Goal: Information Seeking & Learning: Understand process/instructions

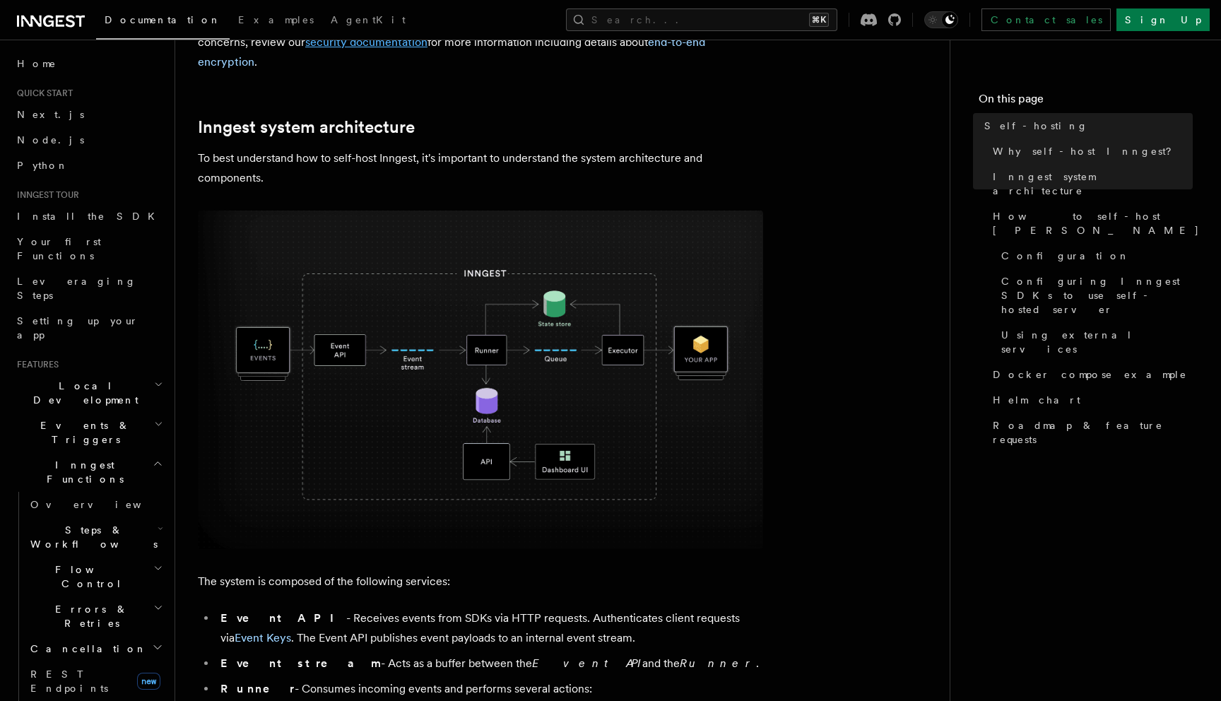
scroll to position [401, 0]
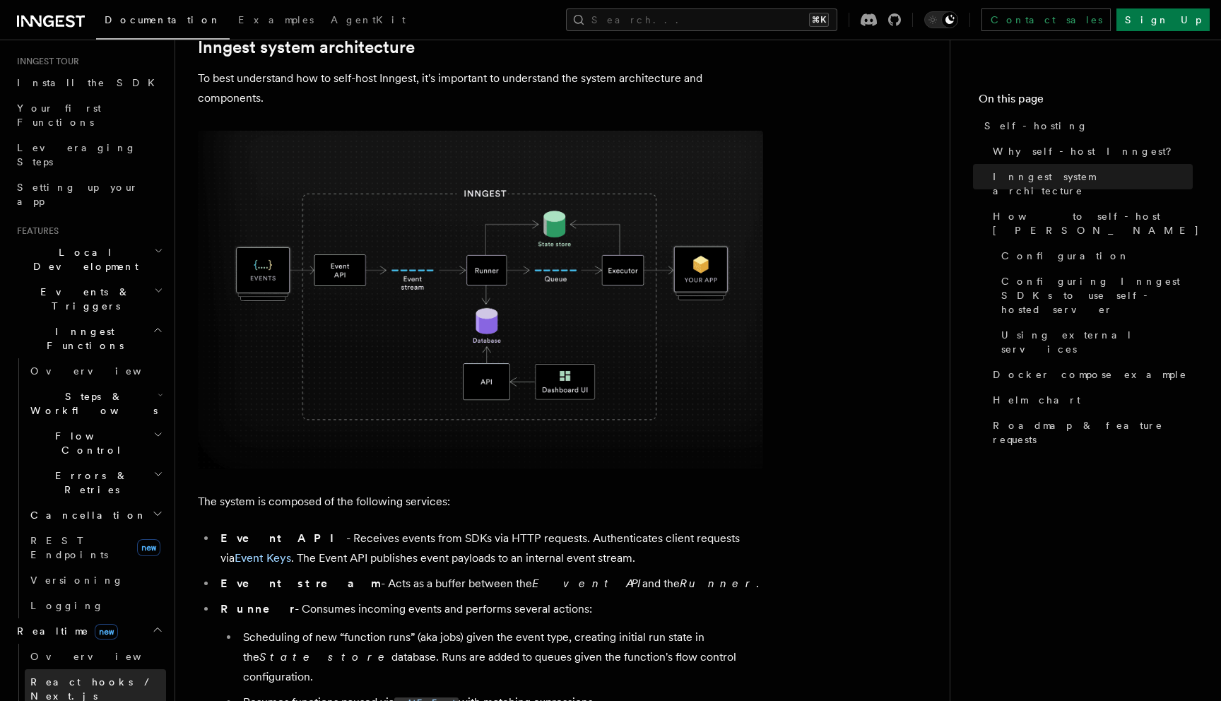
click at [68, 676] on span "React hooks / Next.js" at bounding box center [92, 688] width 125 height 25
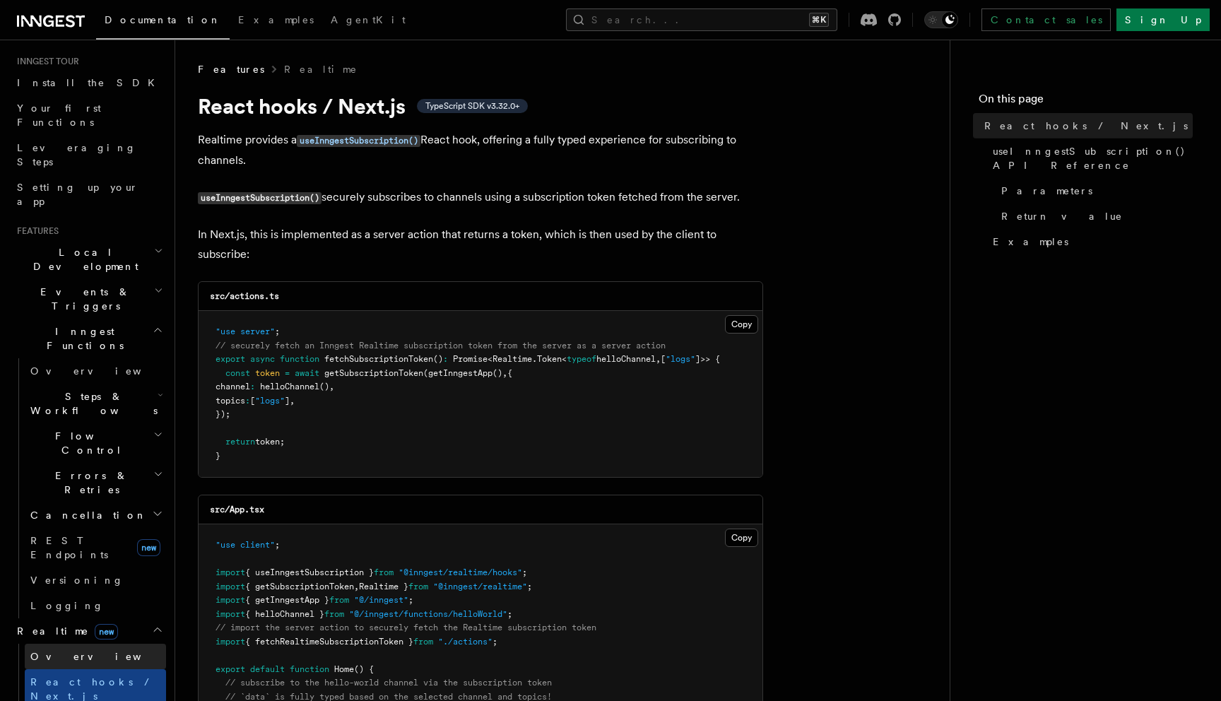
click at [59, 649] on span "Overview" at bounding box center [103, 656] width 146 height 14
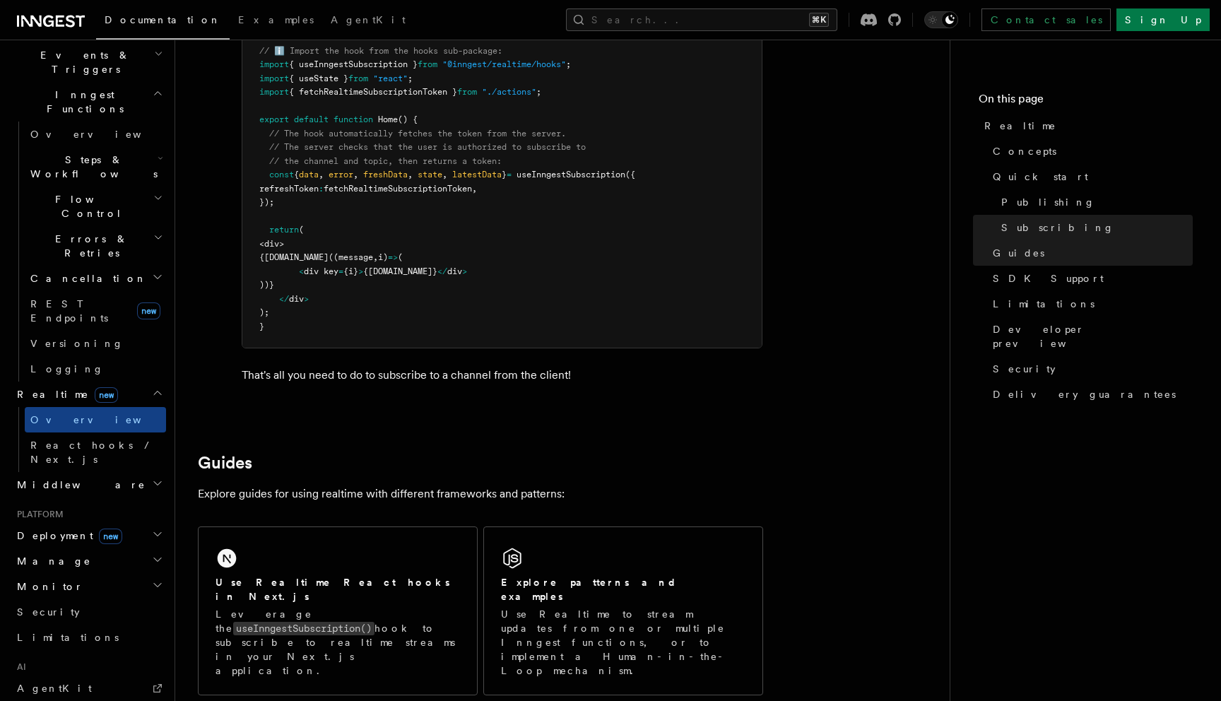
scroll to position [384, 0]
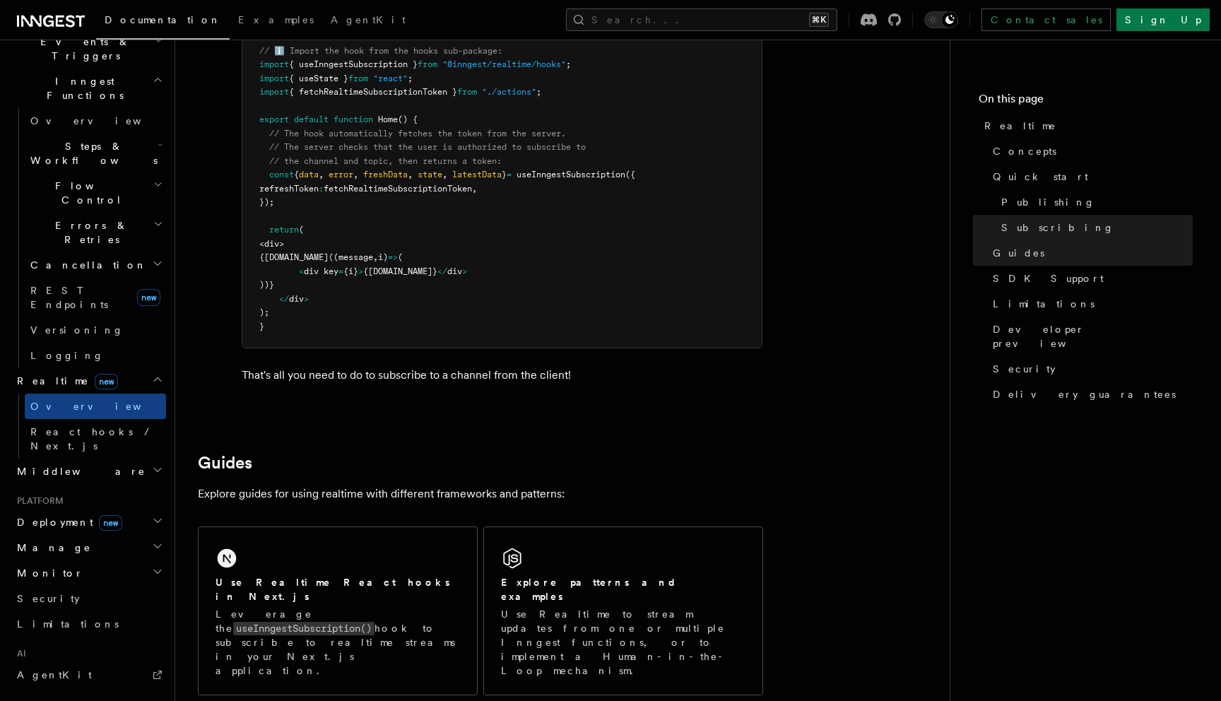
click at [99, 515] on span "new" at bounding box center [110, 523] width 23 height 16
click at [134, 696] on span "new" at bounding box center [145, 704] width 23 height 16
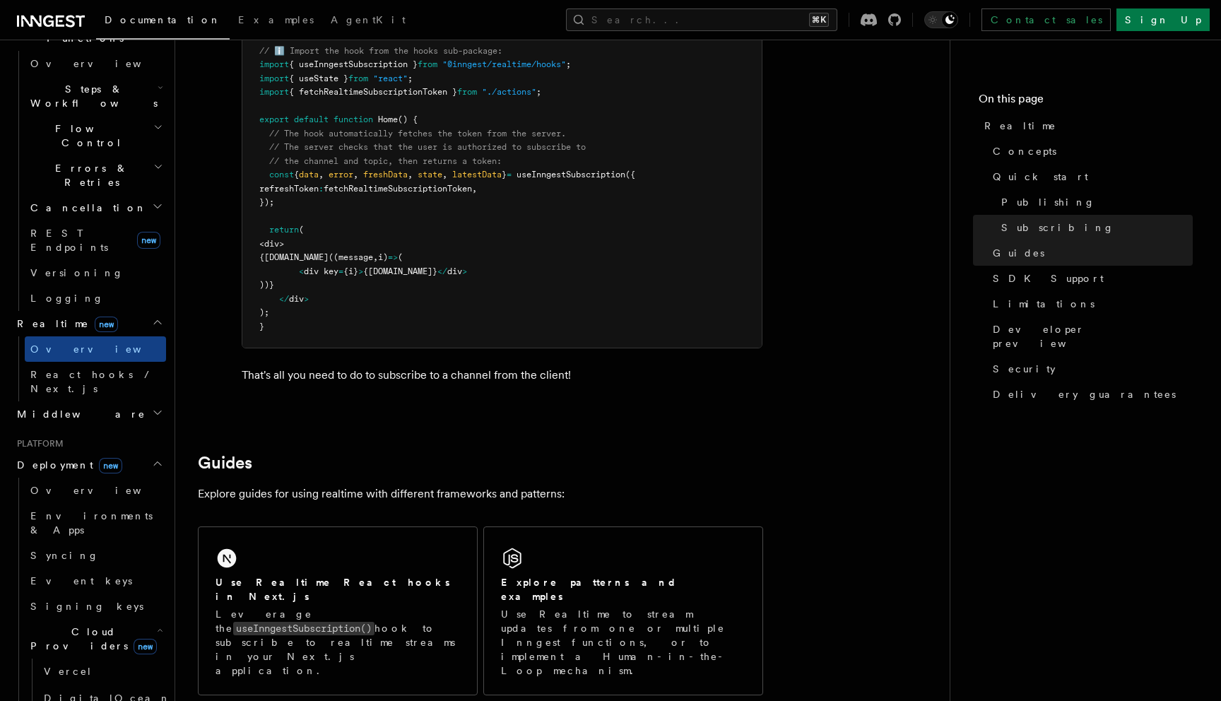
scroll to position [567, 0]
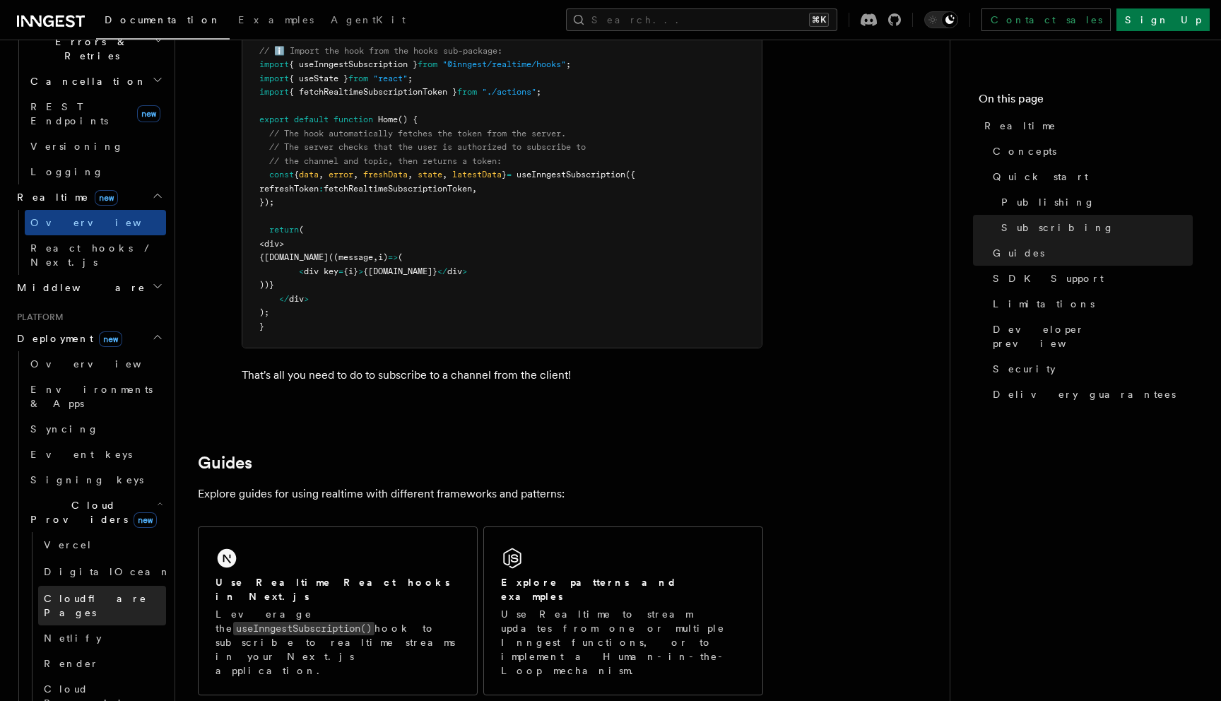
click at [137, 586] on link "Cloudflare Pages" at bounding box center [102, 606] width 128 height 40
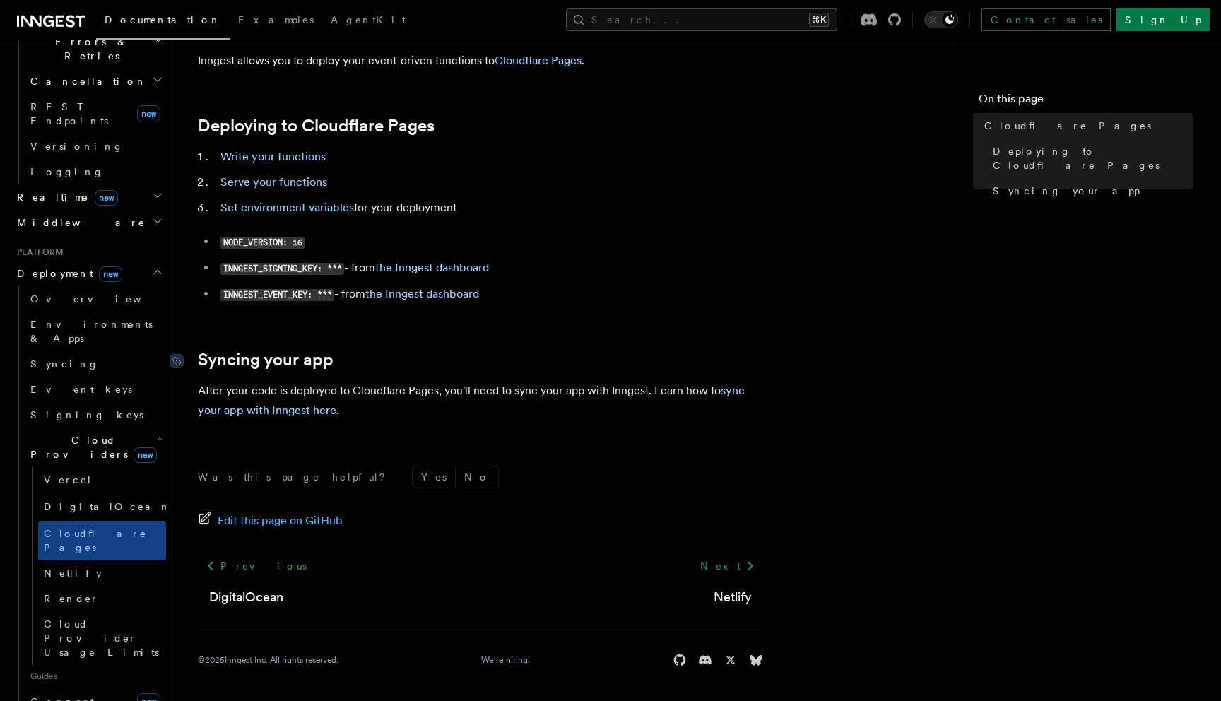
scroll to position [77, 0]
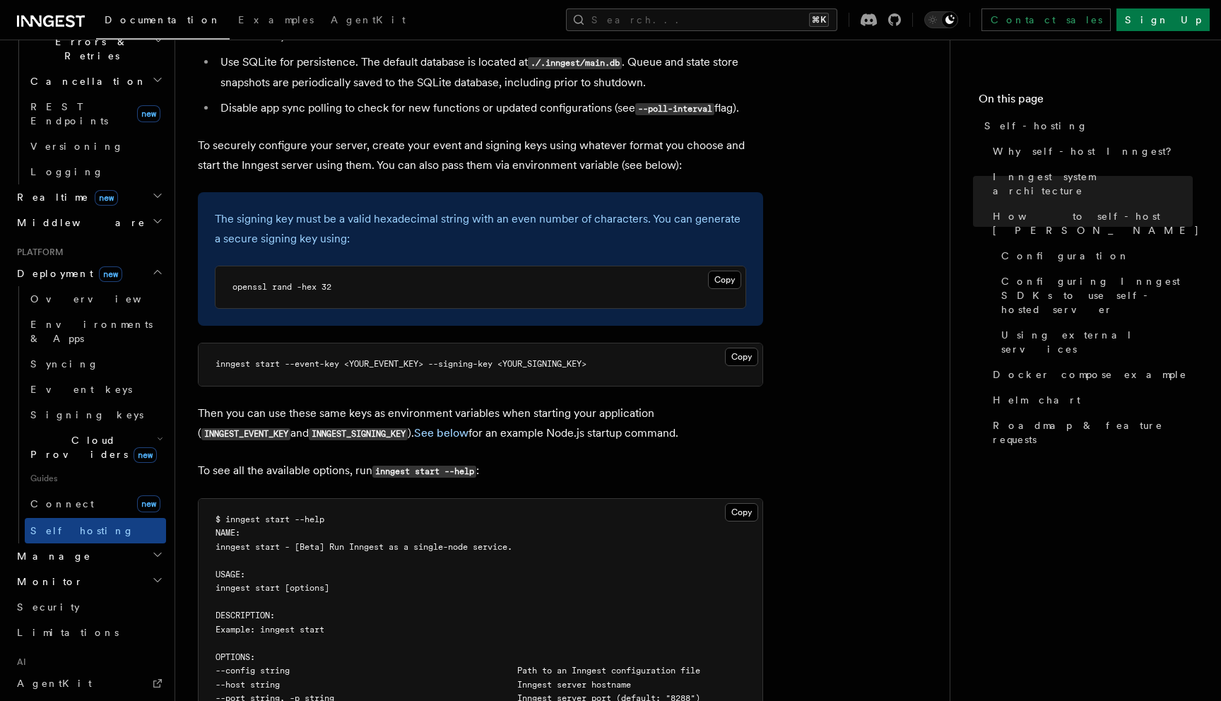
scroll to position [2155, 0]
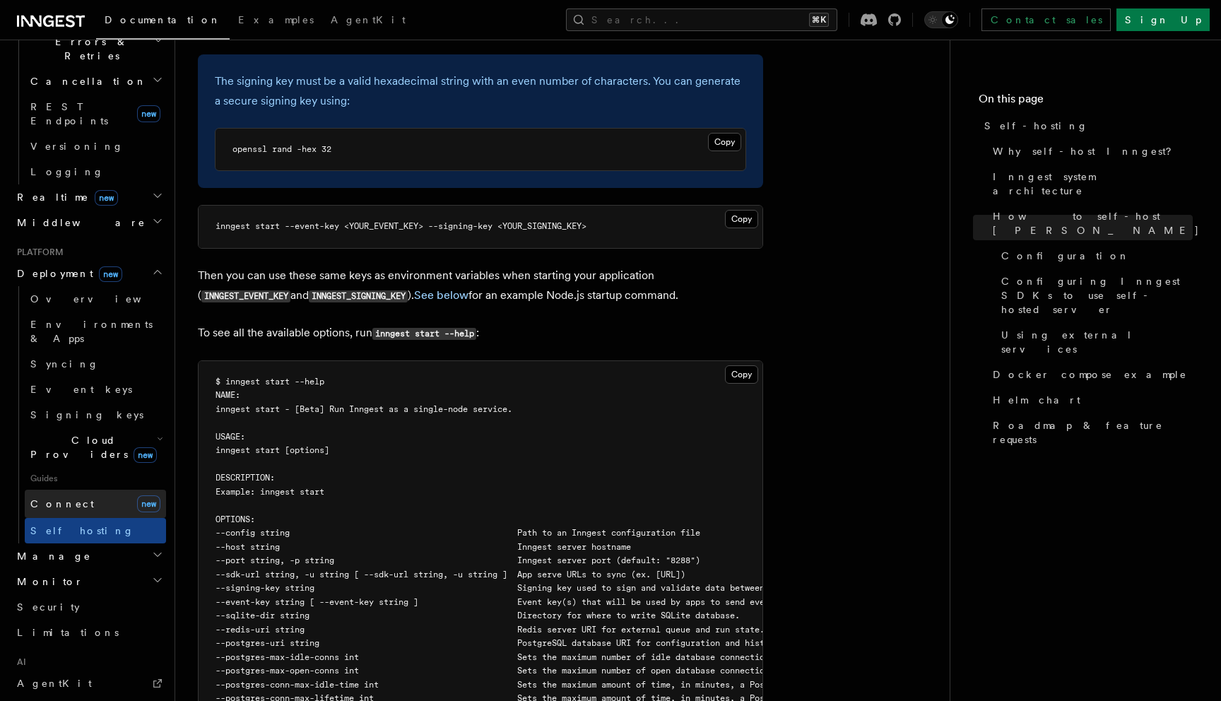
click at [66, 498] on span "Connect" at bounding box center [62, 503] width 64 height 11
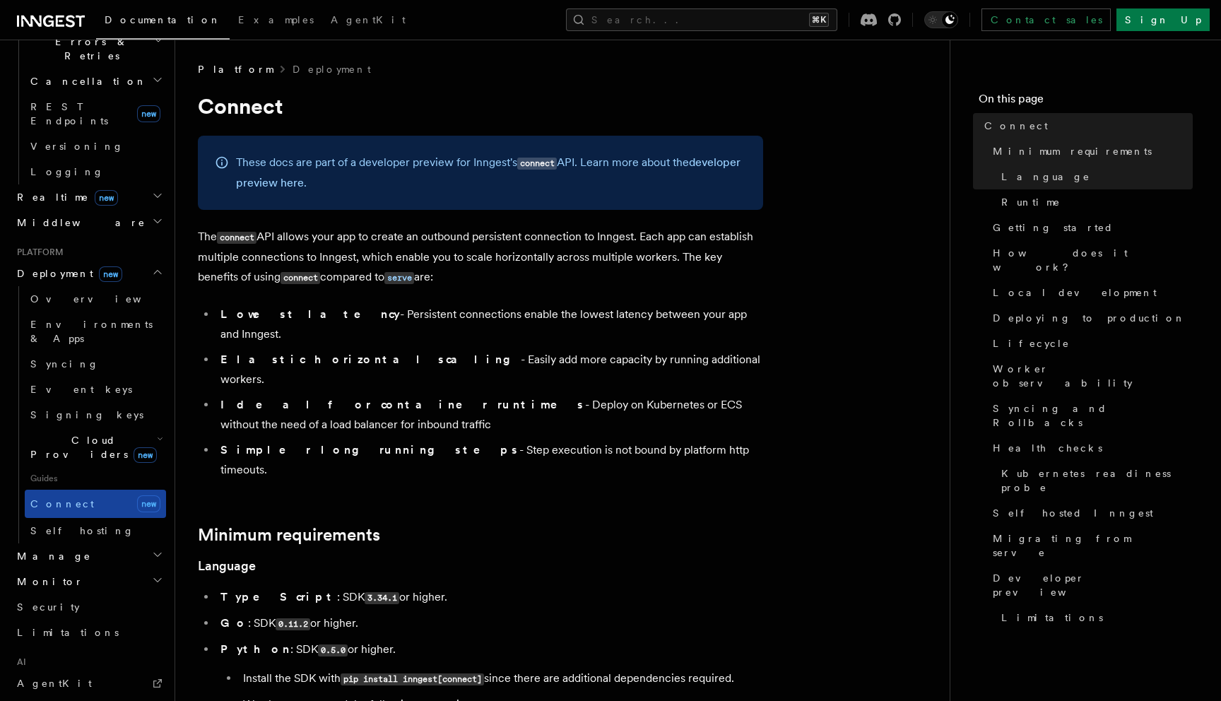
click at [157, 495] on span "new" at bounding box center [148, 503] width 23 height 17
click at [157, 490] on link "Connect new" at bounding box center [95, 504] width 141 height 28
click at [157, 518] on link "Self hosting" at bounding box center [95, 530] width 141 height 25
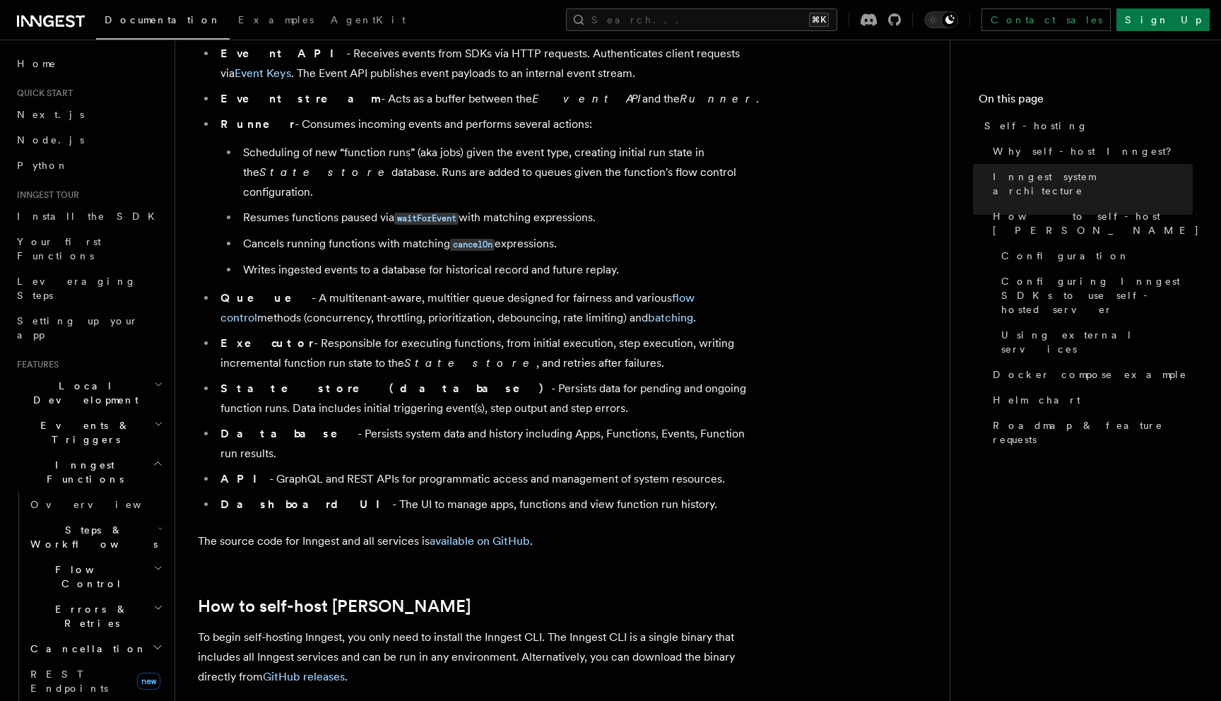
click at [100, 557] on h2 "Flow Control" at bounding box center [95, 577] width 141 height 40
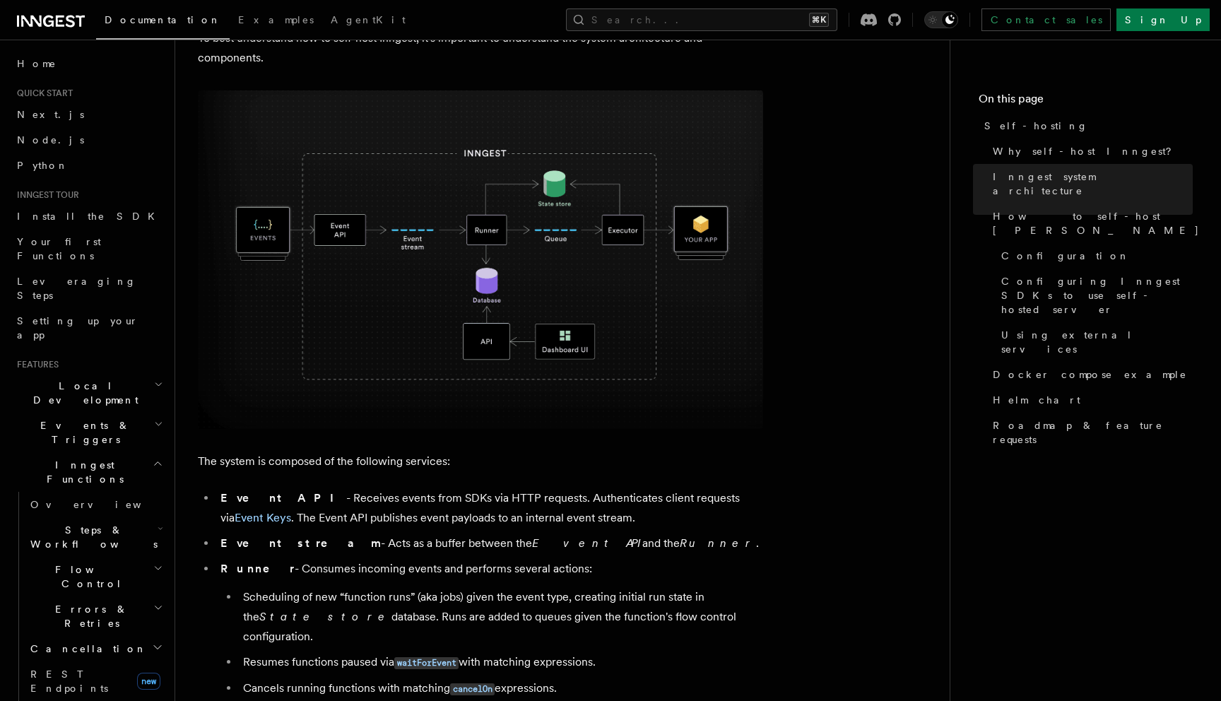
scroll to position [339, 0]
